Goal: Task Accomplishment & Management: Complete application form

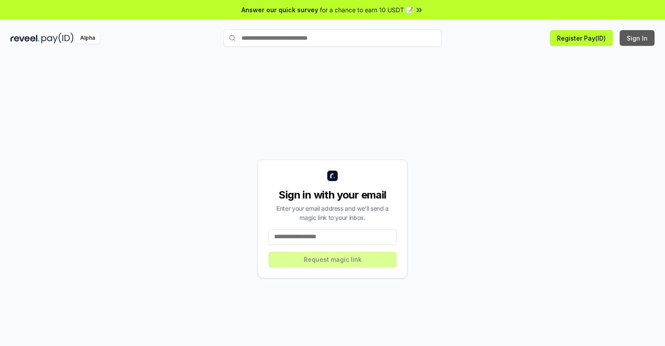
click at [638, 38] on button "Sign In" at bounding box center [637, 38] width 35 height 16
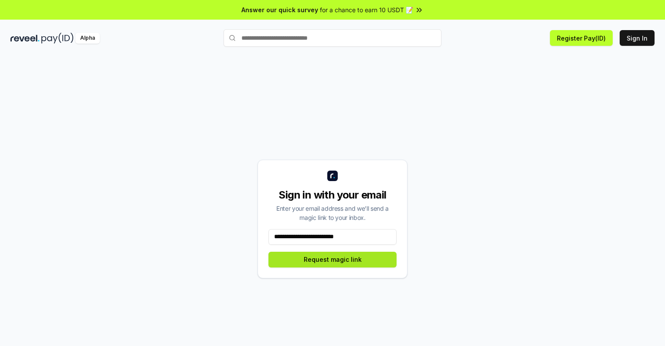
type input "**********"
click at [333, 259] on button "Request magic link" at bounding box center [332, 259] width 128 height 16
